Goal: Task Accomplishment & Management: Manage account settings

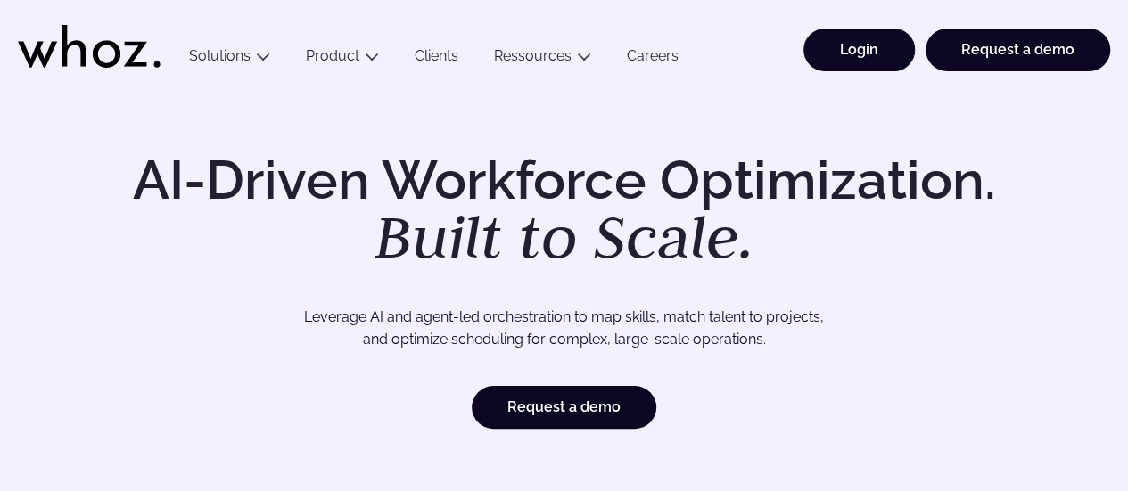
click at [857, 55] on link "Login" at bounding box center [858, 50] width 111 height 43
click at [763, 31] on div "Menu Solutions Industries IT Services Consulting Engineering Company size Large…" at bounding box center [640, 44] width 939 height 89
click at [735, 29] on div "Menu Solutions Industries IT Services Consulting Engineering Company size Large…" at bounding box center [640, 44] width 939 height 89
click at [913, 12] on ul "Login Request a demo" at bounding box center [951, 44] width 317 height 89
